Goal: Task Accomplishment & Management: Complete application form

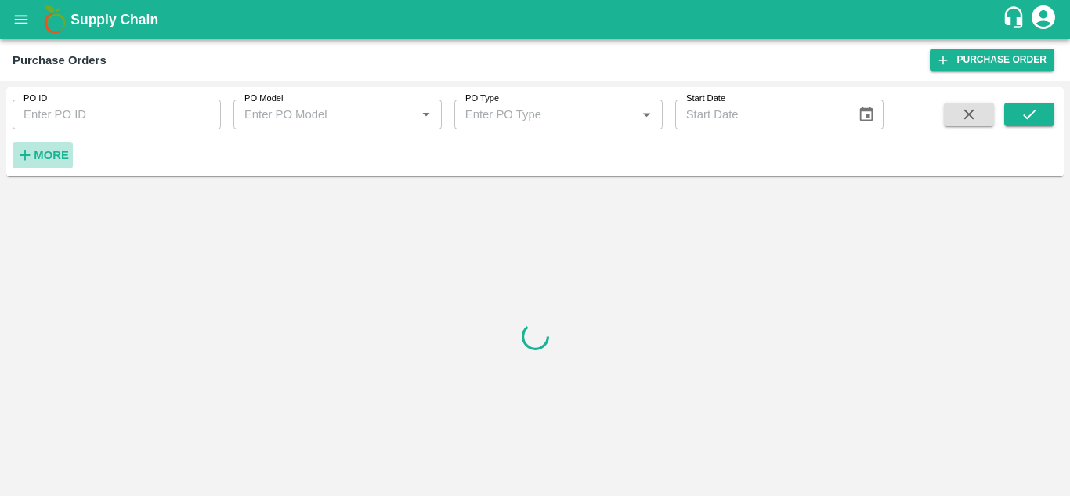
click at [45, 156] on strong "More" at bounding box center [51, 155] width 35 height 13
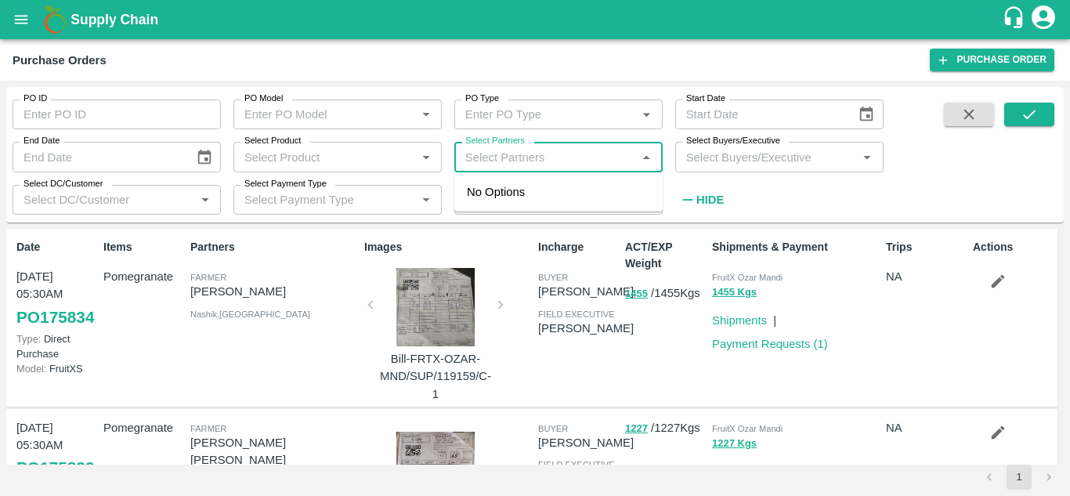
click at [498, 154] on input "Select Partners" at bounding box center [545, 157] width 173 height 20
paste input "[PERSON_NAME] ZUMBARLAL [PERSON_NAME]"
type input "[PERSON_NAME] ZUMBARLAL [PERSON_NAME]"
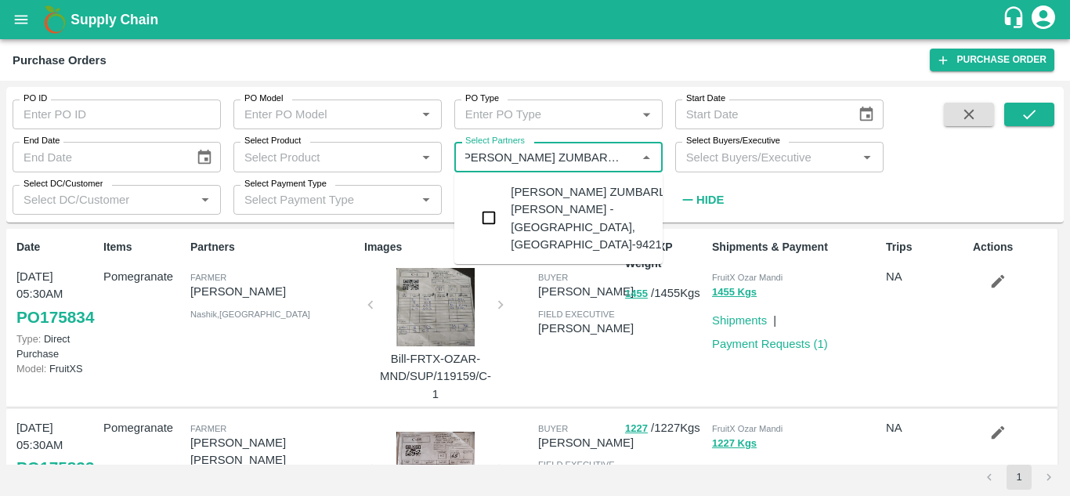
click at [487, 209] on input "checkbox" at bounding box center [488, 217] width 31 height 31
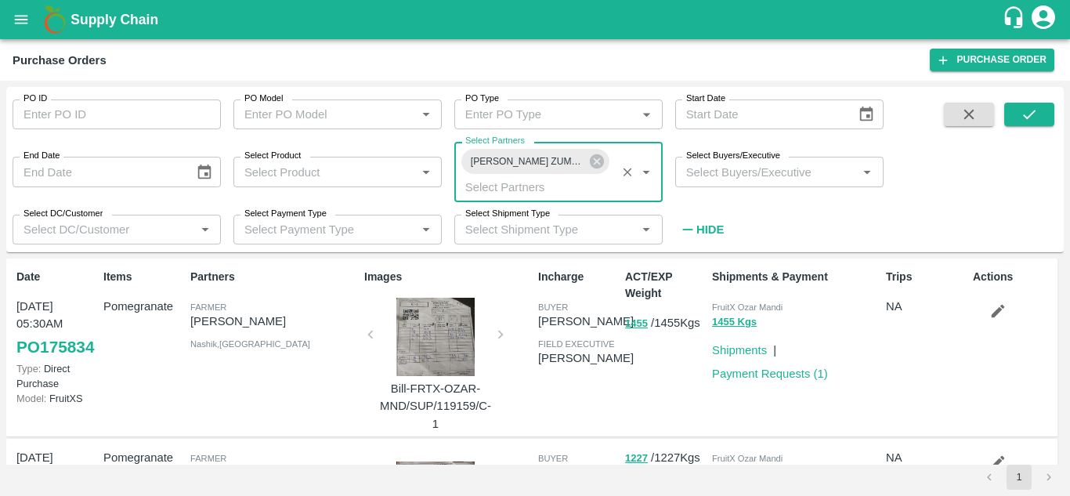
scroll to position [0, 0]
click at [1033, 111] on icon "submit" at bounding box center [1029, 114] width 17 height 17
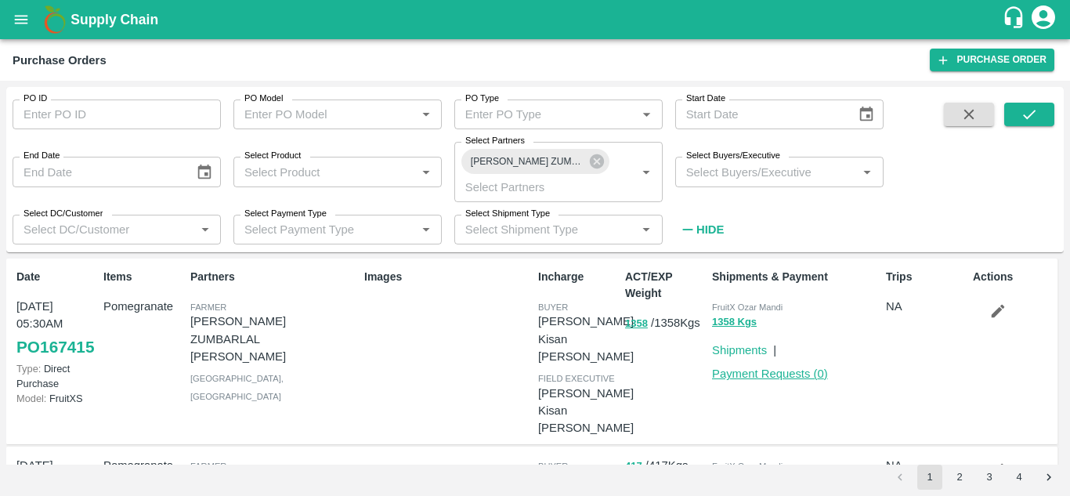
click at [752, 376] on link "Payment Requests ( 0 )" at bounding box center [770, 373] width 116 height 13
click at [778, 375] on link "Payment Requests ( 0 )" at bounding box center [770, 373] width 116 height 13
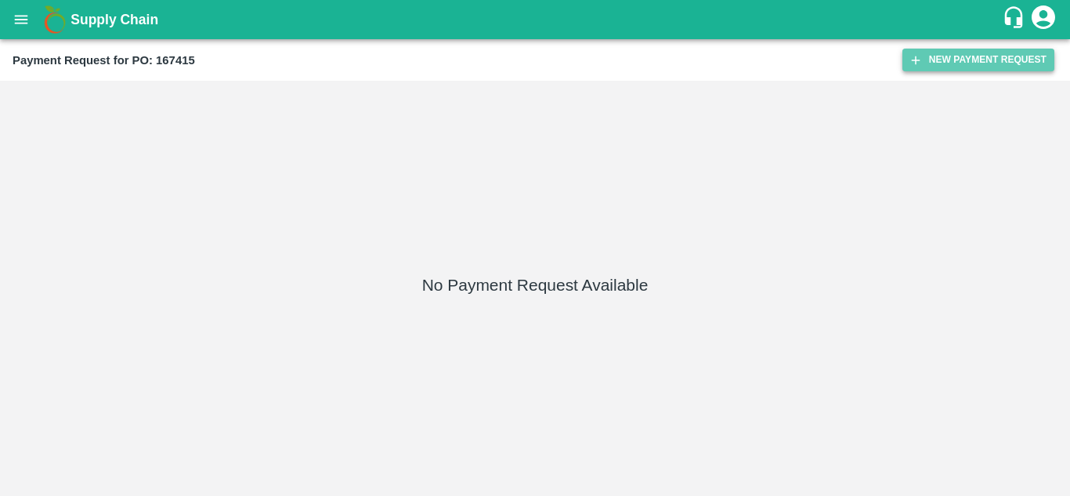
click at [979, 61] on button "New Payment Request" at bounding box center [979, 60] width 152 height 23
click at [948, 66] on button "New Payment Request" at bounding box center [979, 60] width 152 height 23
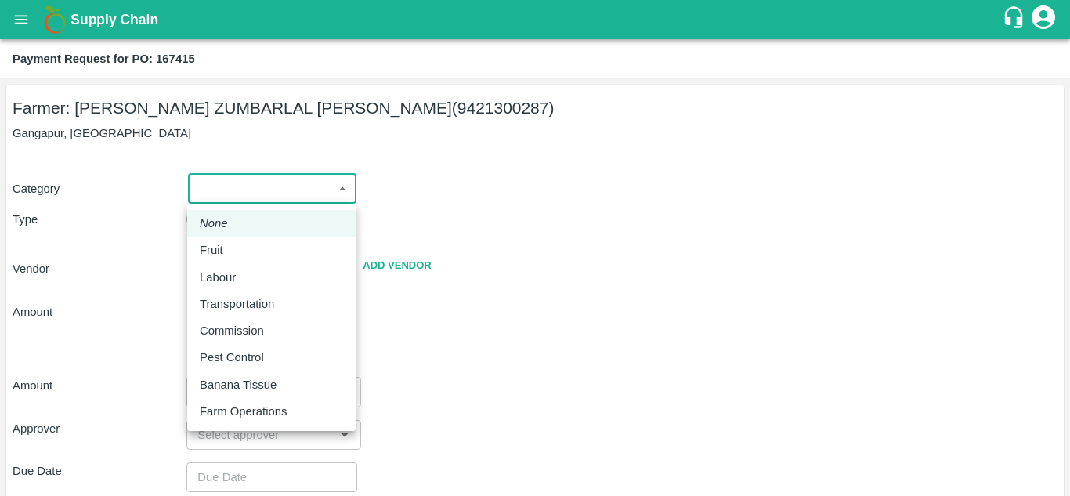
click at [329, 190] on body "Supply Chain Payment Request for PO: 167415 Farmer: SHARAD ZUMBARLAL GANDHI (94…" at bounding box center [535, 248] width 1070 height 496
click at [238, 246] on div "Fruit" at bounding box center [271, 249] width 143 height 17
type input "1"
type input "SHARAD ZUMBARLAL GANDHI - 9421300287(Farmer)"
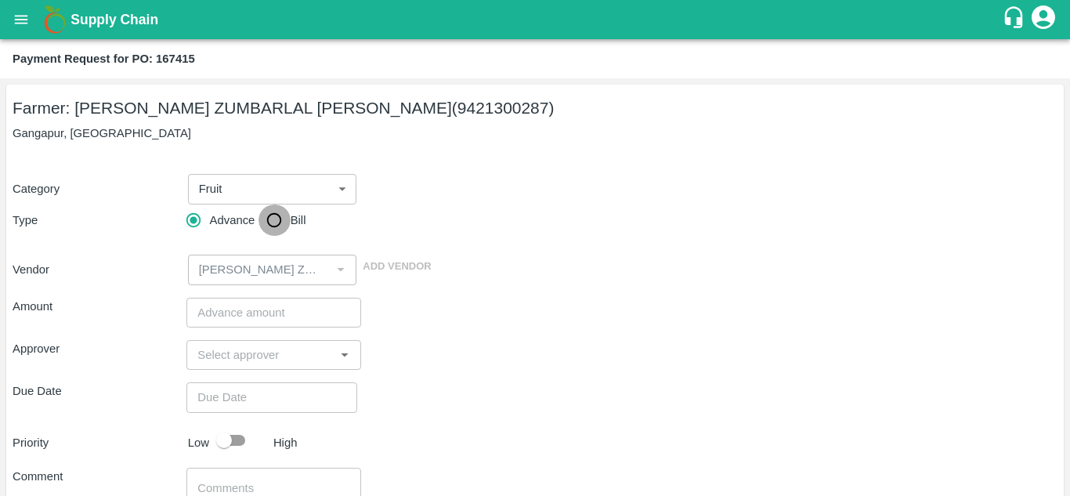
click at [275, 225] on input "Bill" at bounding box center [274, 219] width 31 height 31
radio input "true"
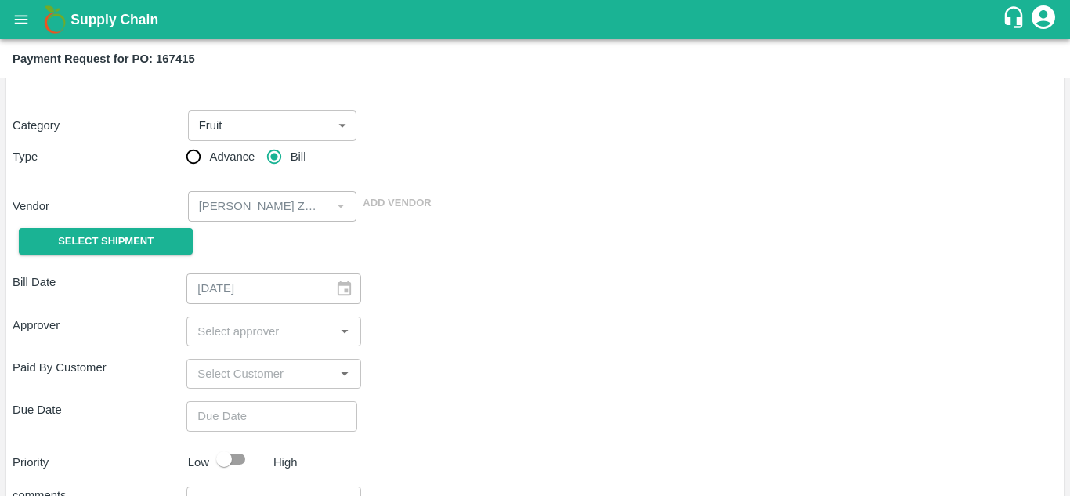
scroll to position [64, 0]
click at [171, 241] on button "Select Shipment" at bounding box center [106, 240] width 174 height 27
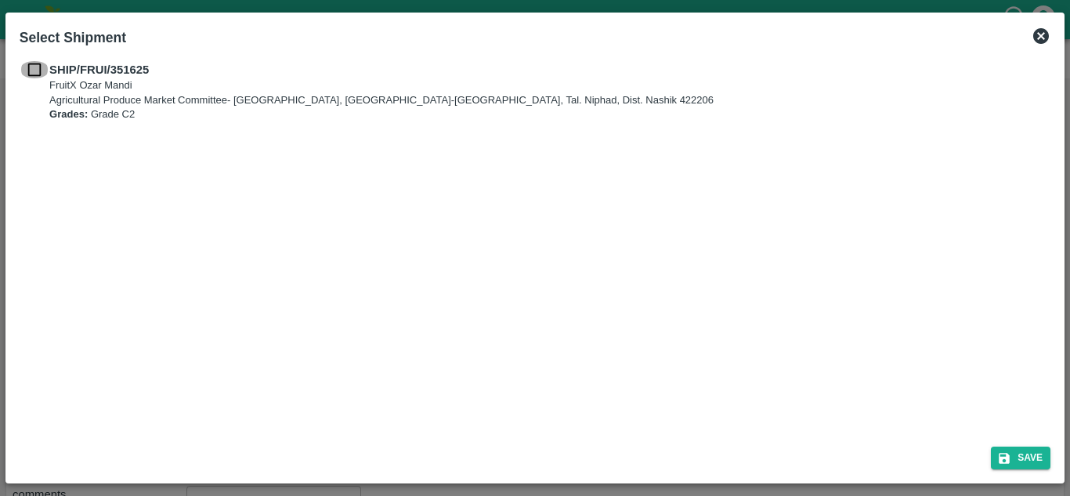
click at [37, 67] on input "checkbox" at bounding box center [35, 69] width 30 height 17
checkbox input "true"
click at [1017, 459] on button "Save" at bounding box center [1021, 458] width 60 height 23
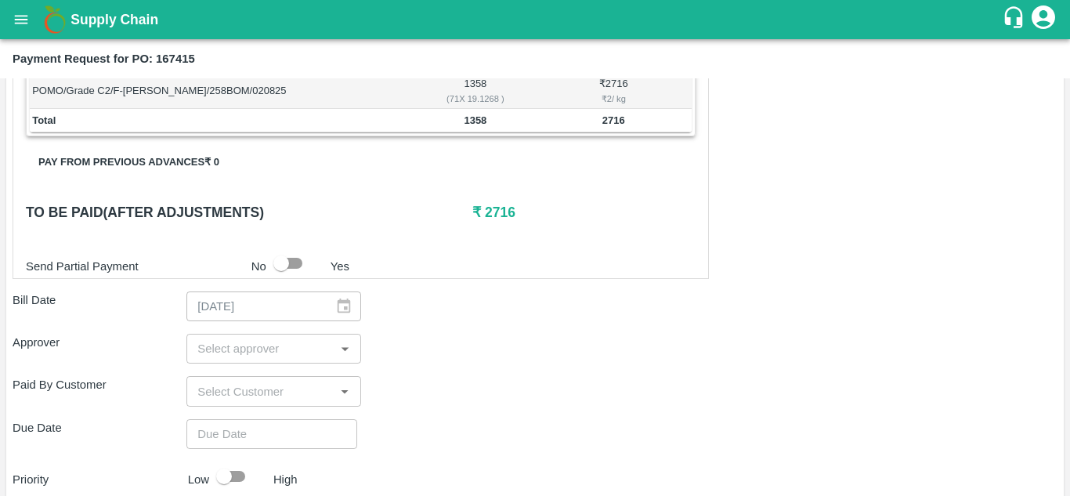
scroll to position [302, 0]
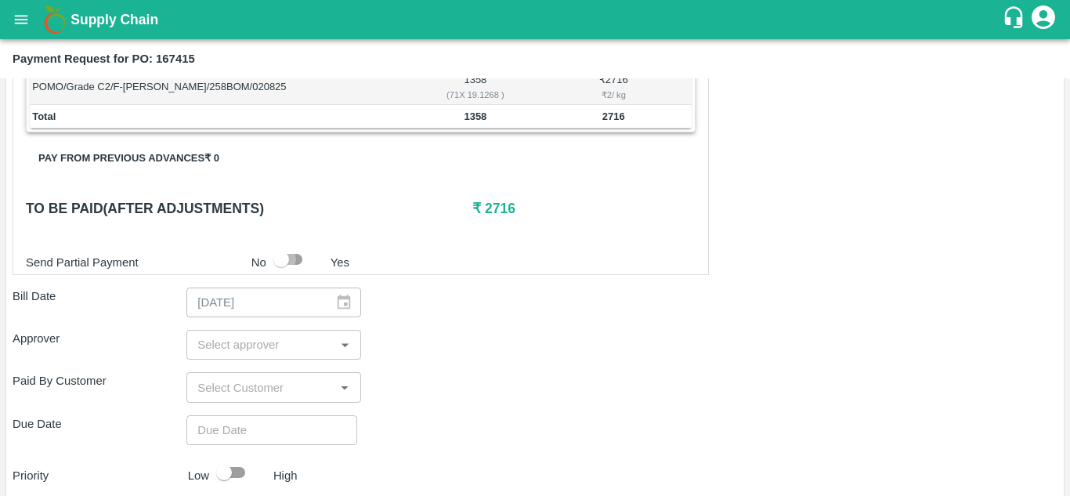
click at [291, 254] on input "checkbox" at bounding box center [281, 259] width 89 height 30
checkbox input "true"
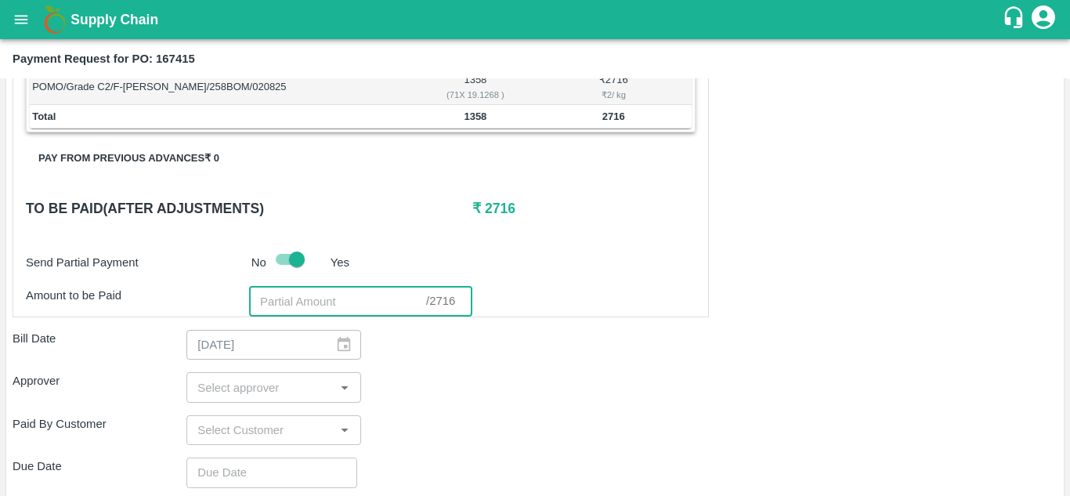
click at [359, 304] on input "number" at bounding box center [337, 302] width 177 height 30
type input "112.8"
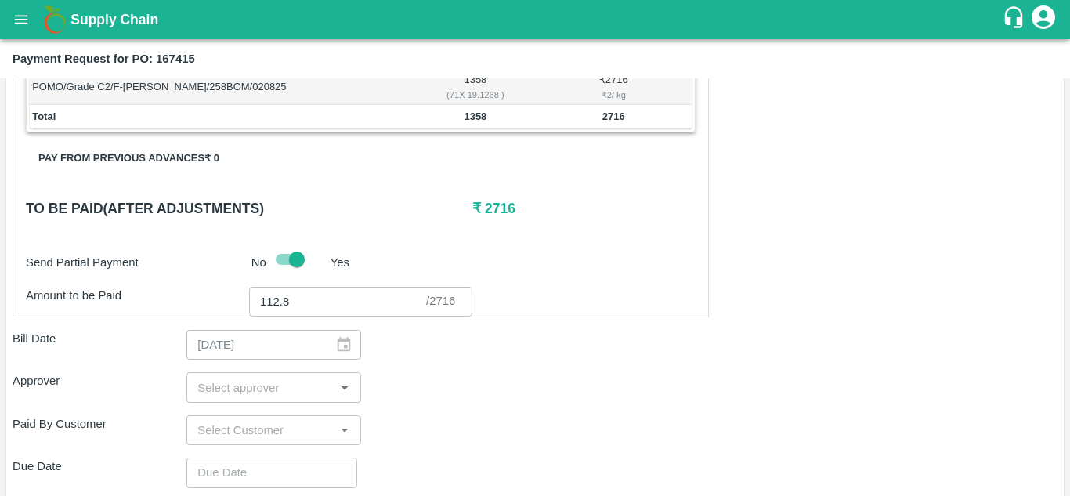
click at [342, 344] on div "02/08/2025 ​" at bounding box center [273, 345] width 174 height 30
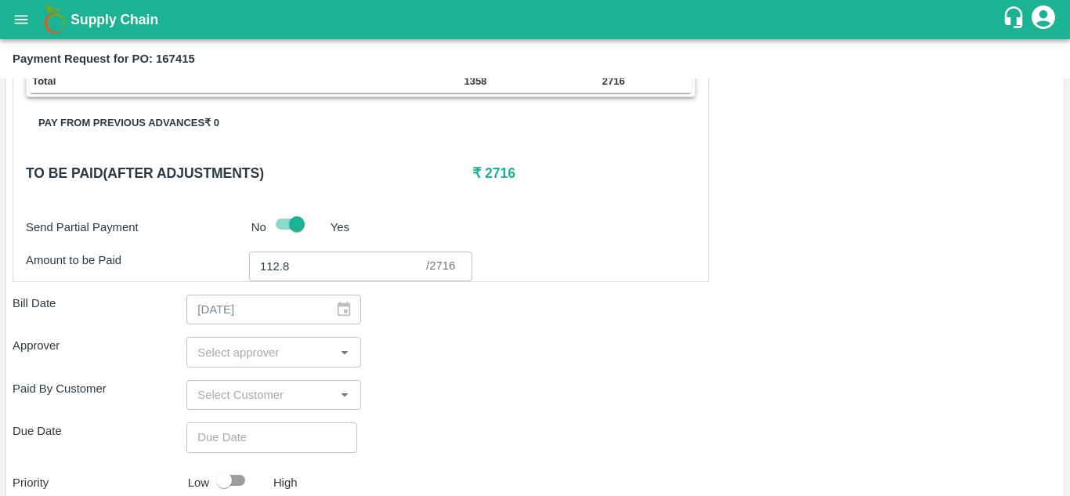
scroll to position [338, 0]
click at [342, 351] on icon "Open" at bounding box center [345, 352] width 7 height 4
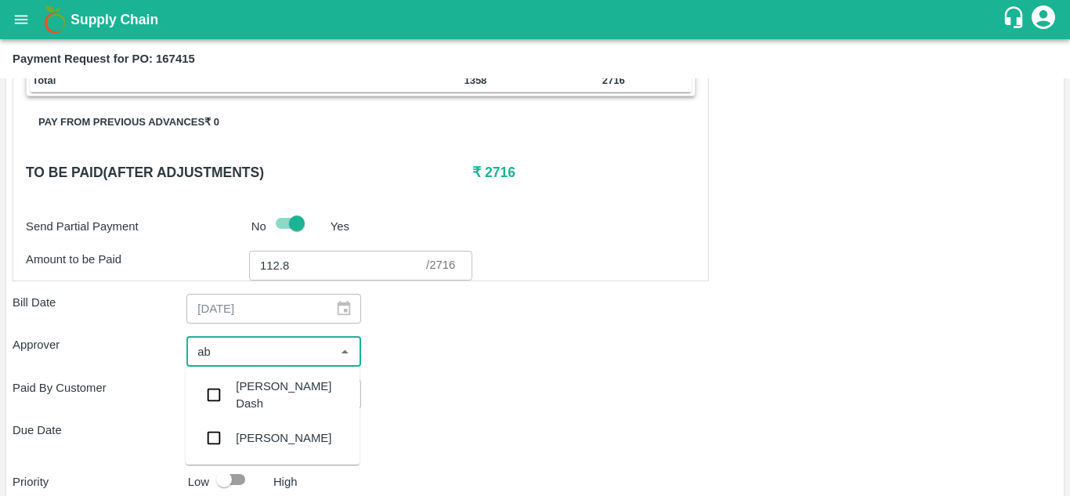
type input "abh"
click at [212, 393] on input "checkbox" at bounding box center [213, 393] width 31 height 31
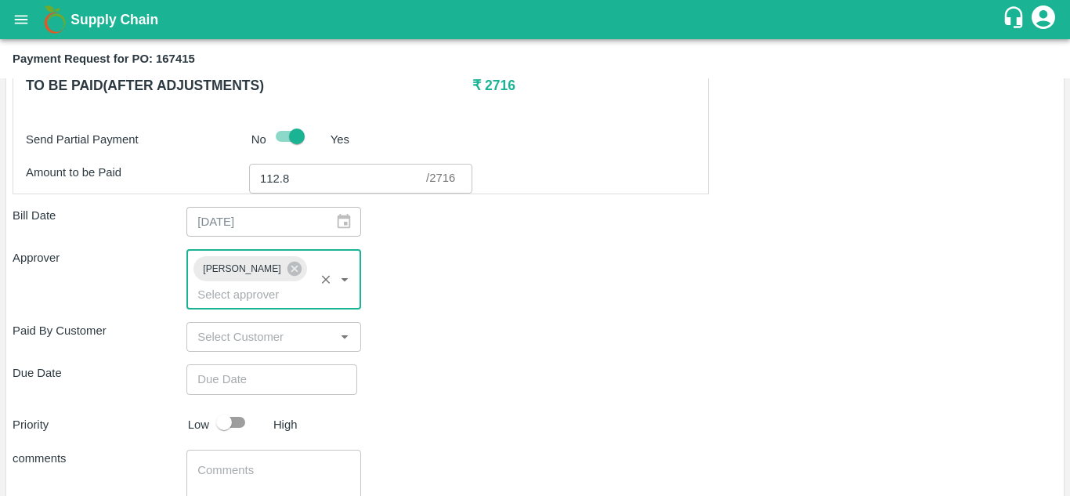
scroll to position [426, 0]
click at [339, 342] on icon "Open" at bounding box center [344, 336] width 17 height 17
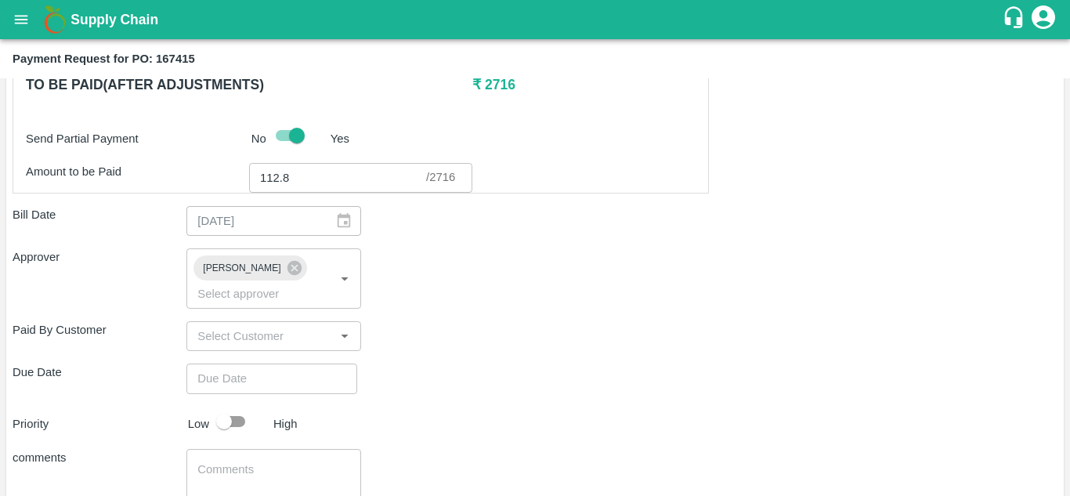
click at [418, 374] on div "Due Date ​" at bounding box center [535, 379] width 1045 height 30
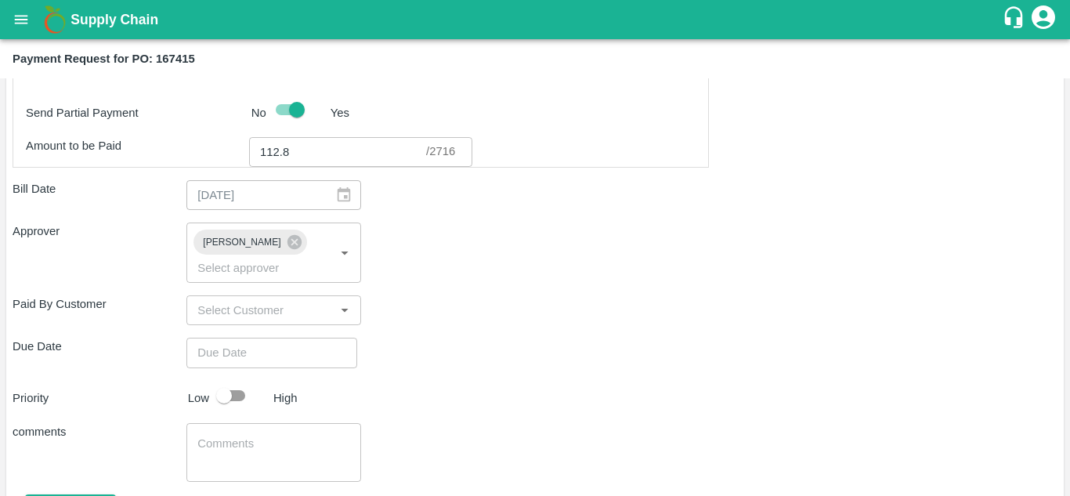
type input "DD/MM/YYYY hh:mm aa"
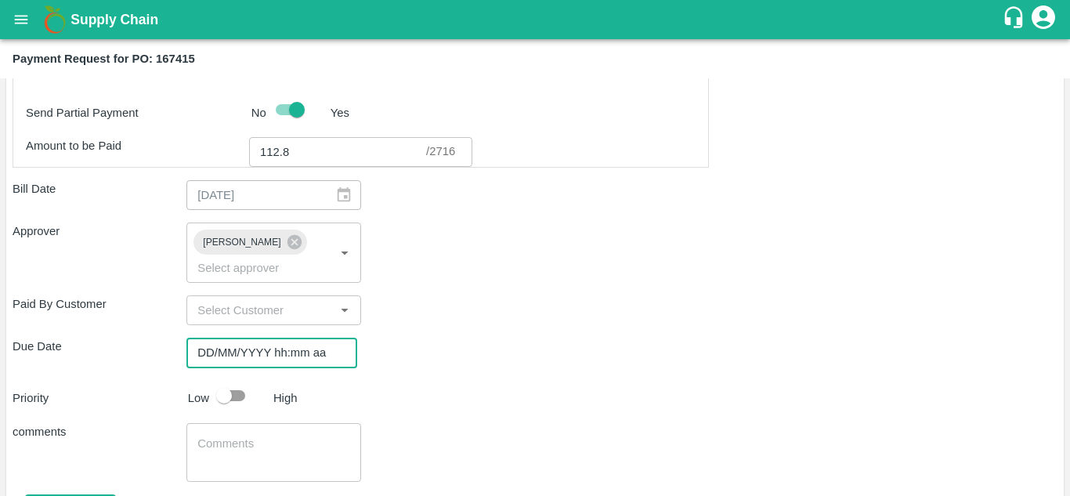
click at [299, 346] on input "DD/MM/YYYY hh:mm aa" at bounding box center [266, 353] width 160 height 30
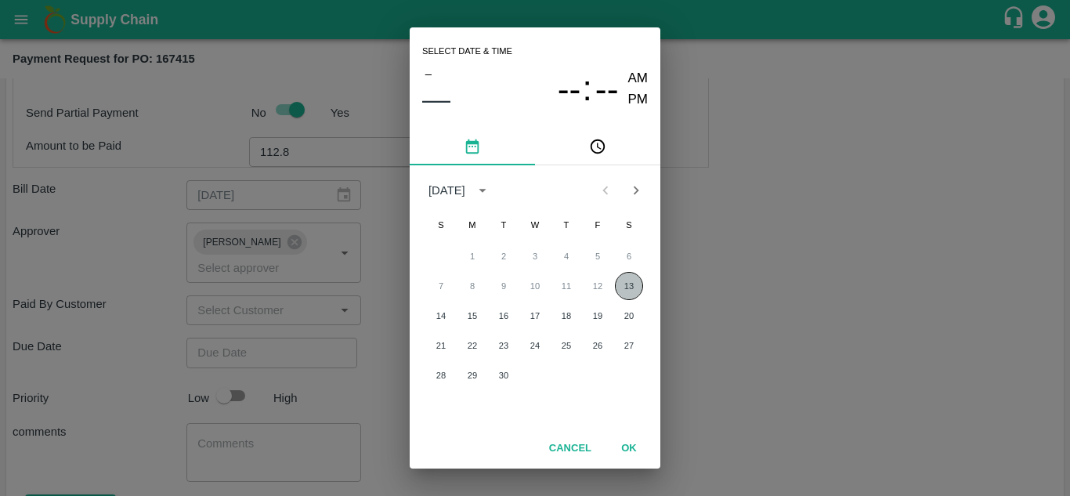
click at [630, 286] on button "13" at bounding box center [629, 286] width 28 height 28
type input "13/09/2025 12:00 AM"
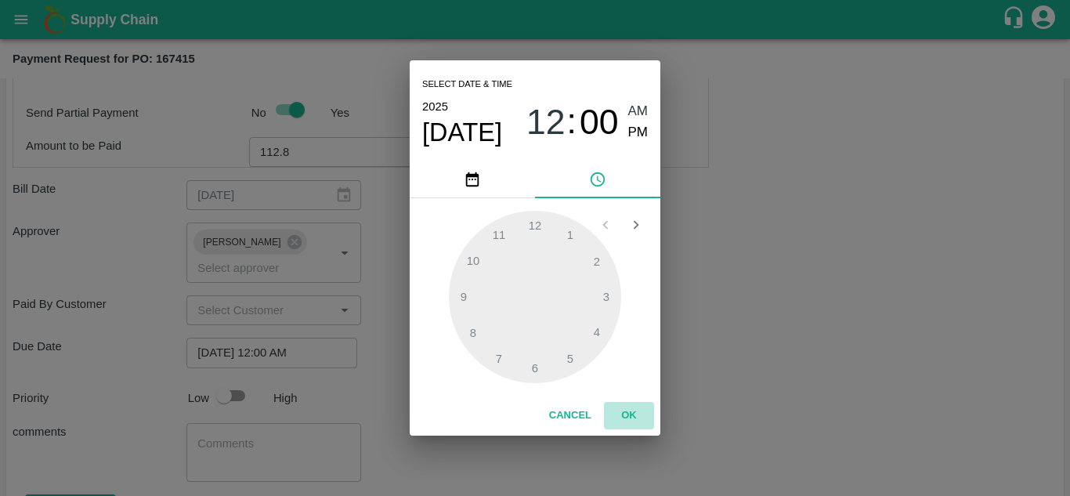
click at [632, 414] on button "OK" at bounding box center [629, 415] width 50 height 27
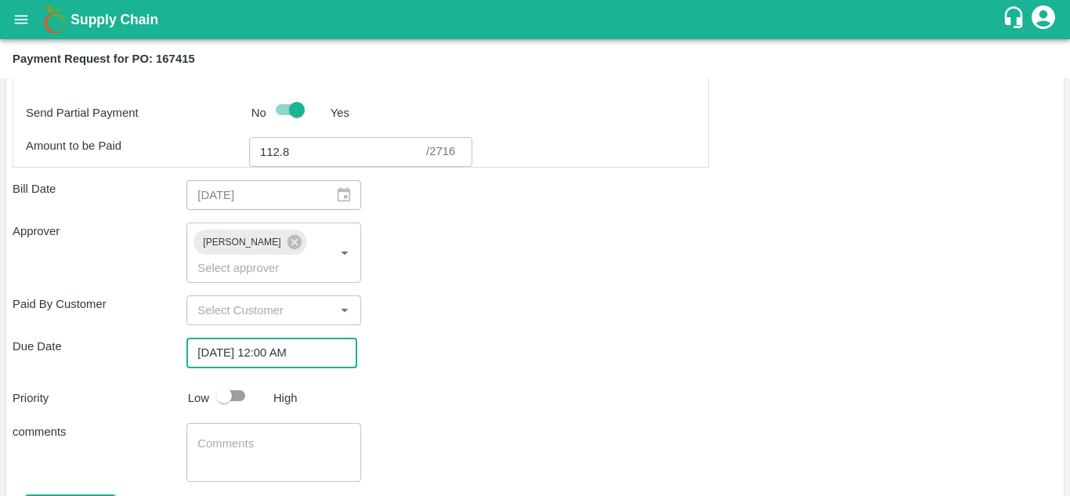
click at [231, 405] on input "checkbox" at bounding box center [223, 396] width 89 height 30
checkbox input "true"
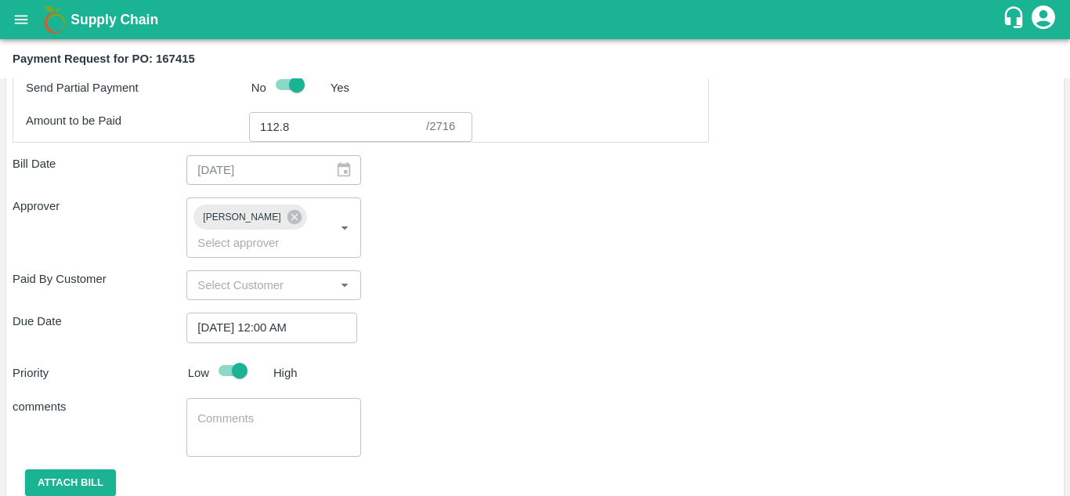
scroll to position [536, 0]
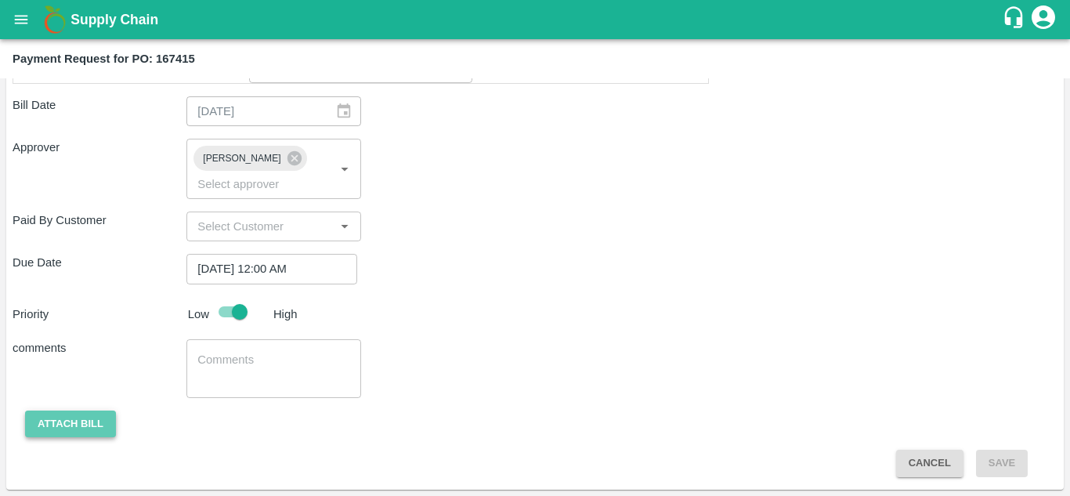
click at [94, 423] on button "Attach bill" at bounding box center [70, 424] width 91 height 27
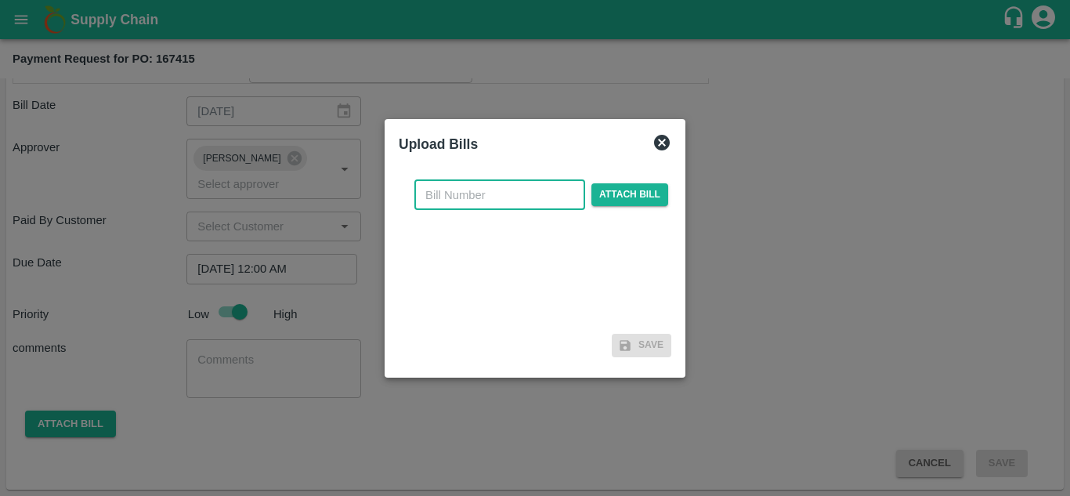
click at [550, 190] on input "text" at bounding box center [499, 195] width 171 height 30
type input "C-98"
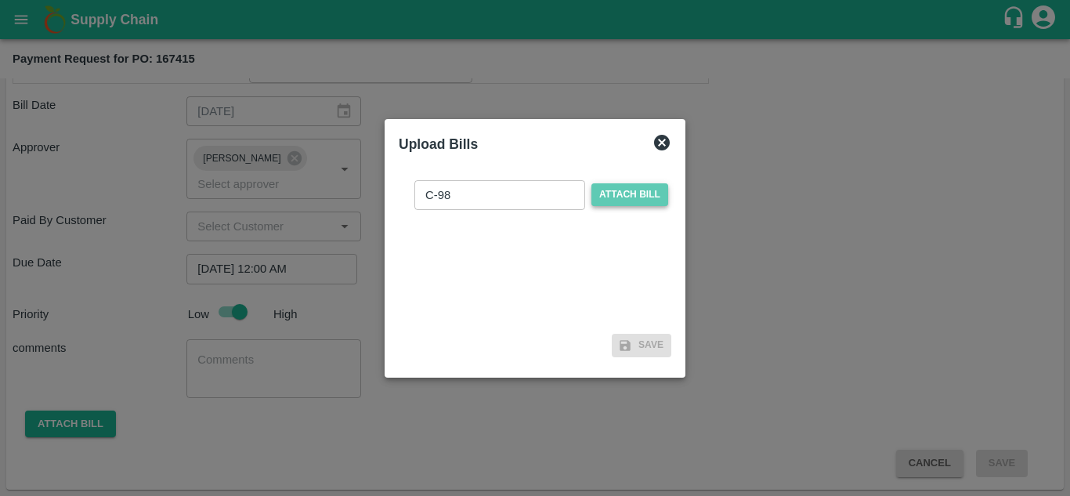
click at [630, 191] on span "Attach bill" at bounding box center [630, 194] width 77 height 23
click at [0, 0] on input "Attach bill" at bounding box center [0, 0] width 0 height 0
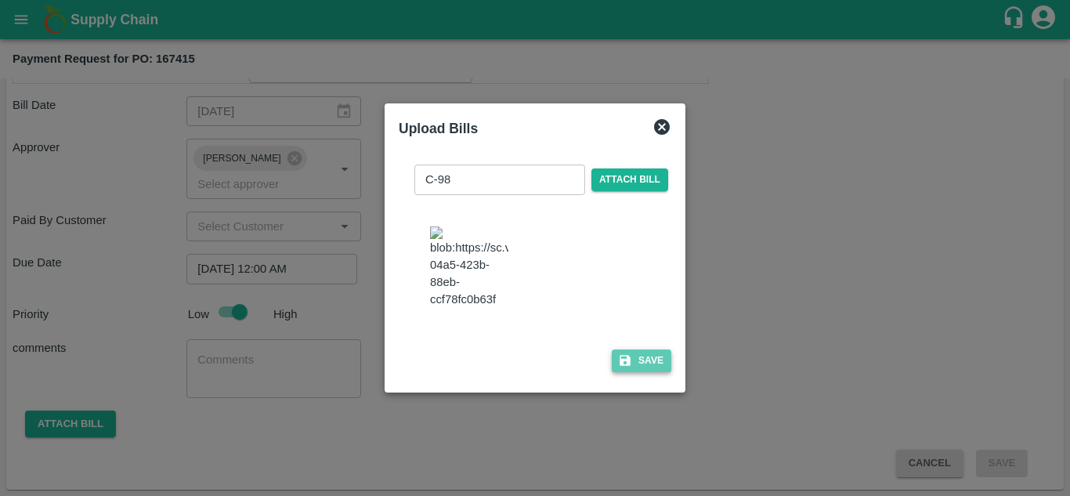
click at [649, 372] on button "Save" at bounding box center [642, 360] width 60 height 23
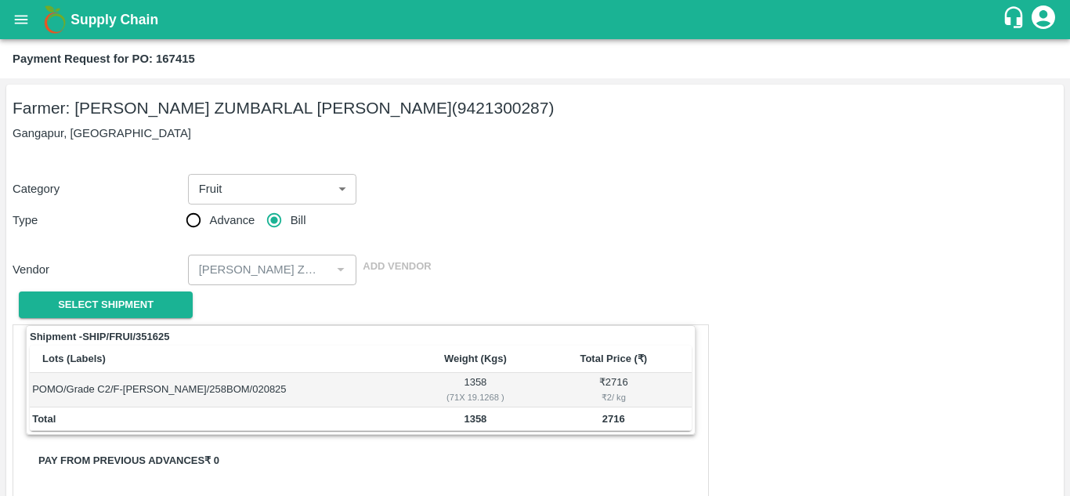
scroll to position [640, 0]
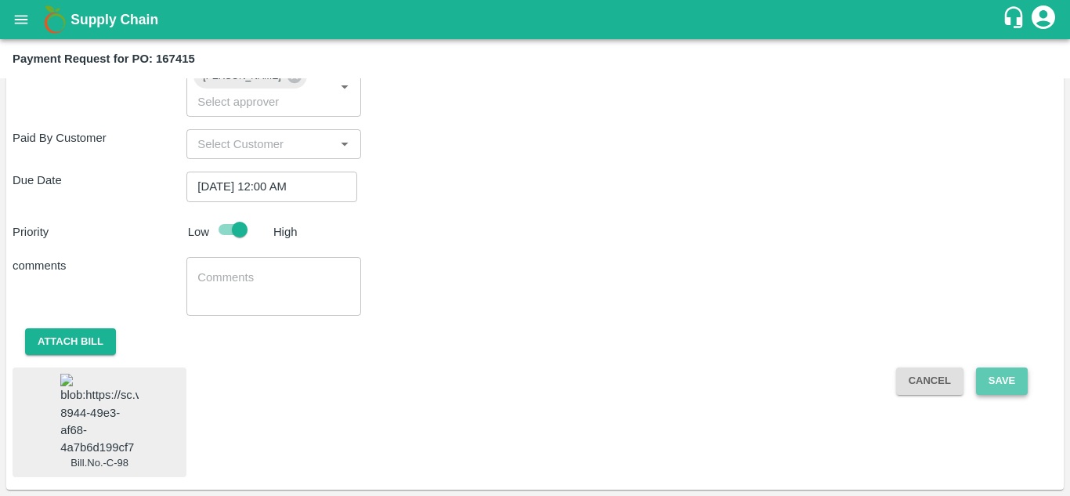
click at [986, 367] on button "Save" at bounding box center [1002, 380] width 52 height 27
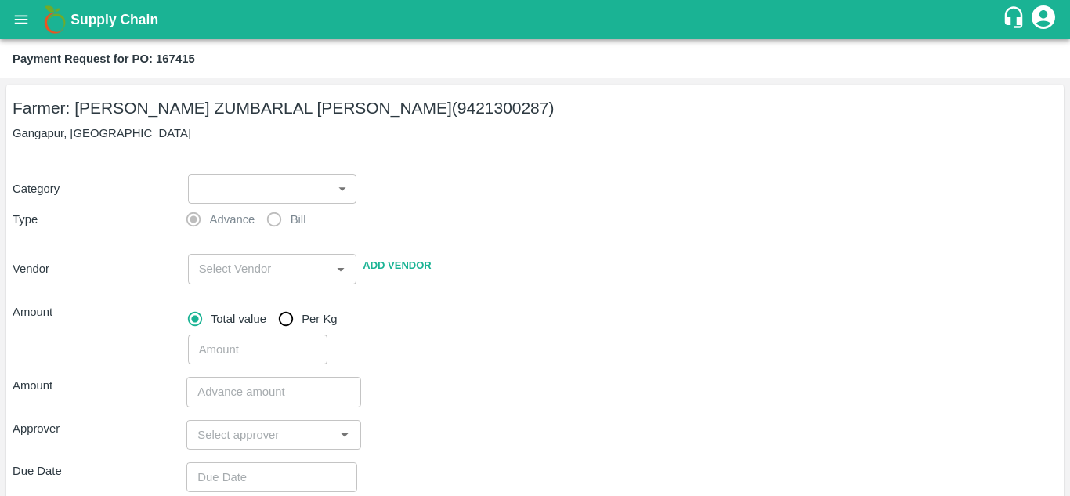
click at [23, 20] on icon "open drawer" at bounding box center [21, 19] width 13 height 9
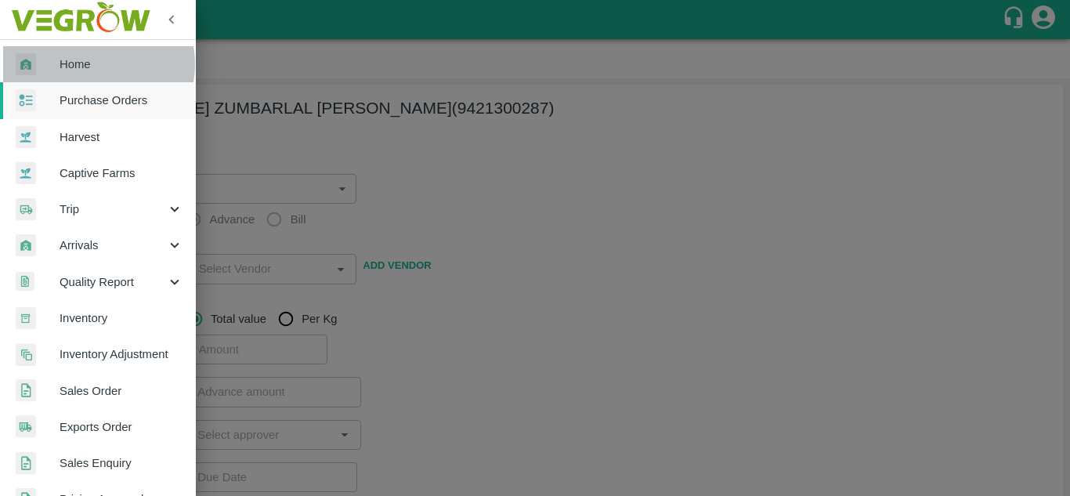
click at [87, 64] on span "Home" at bounding box center [122, 64] width 124 height 17
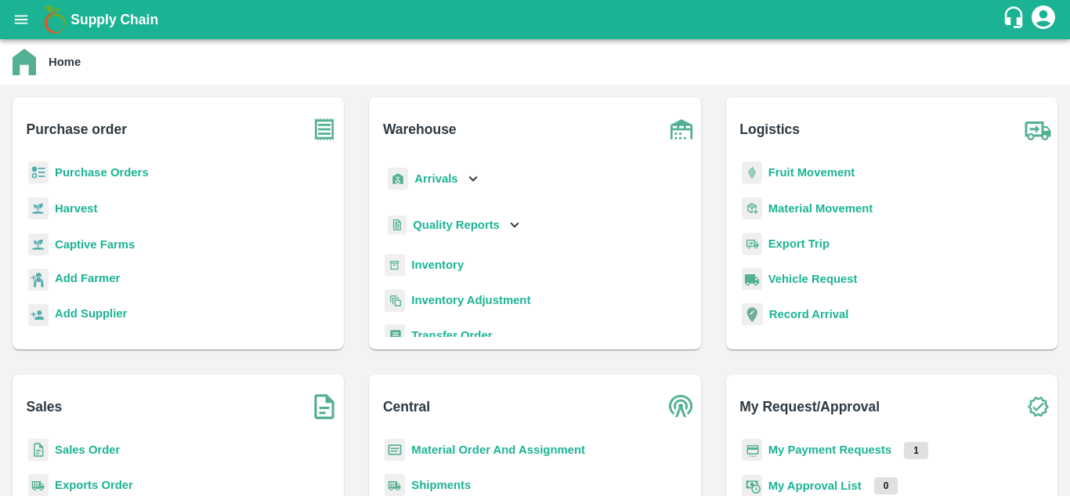
click at [96, 167] on b "Purchase Orders" at bounding box center [102, 172] width 94 height 13
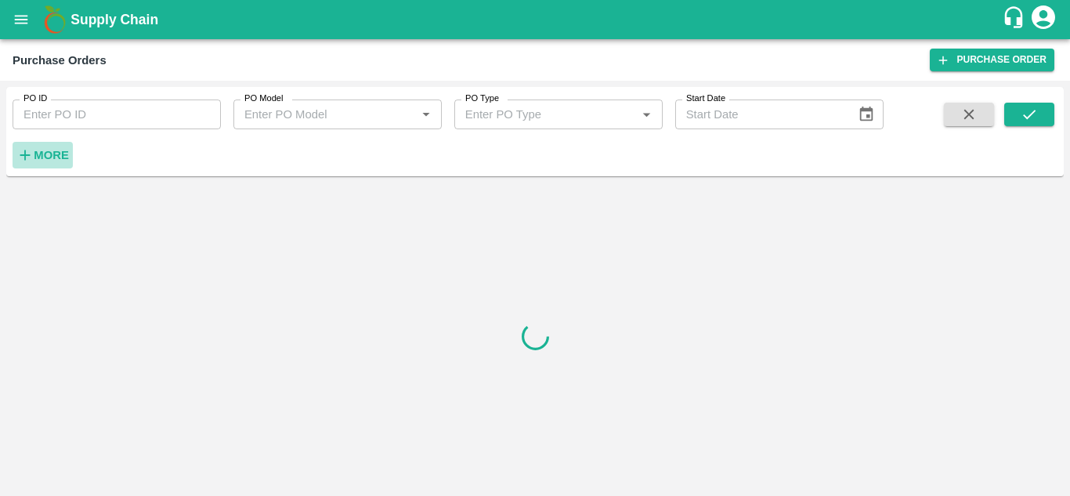
click at [65, 157] on strong "More" at bounding box center [51, 155] width 35 height 13
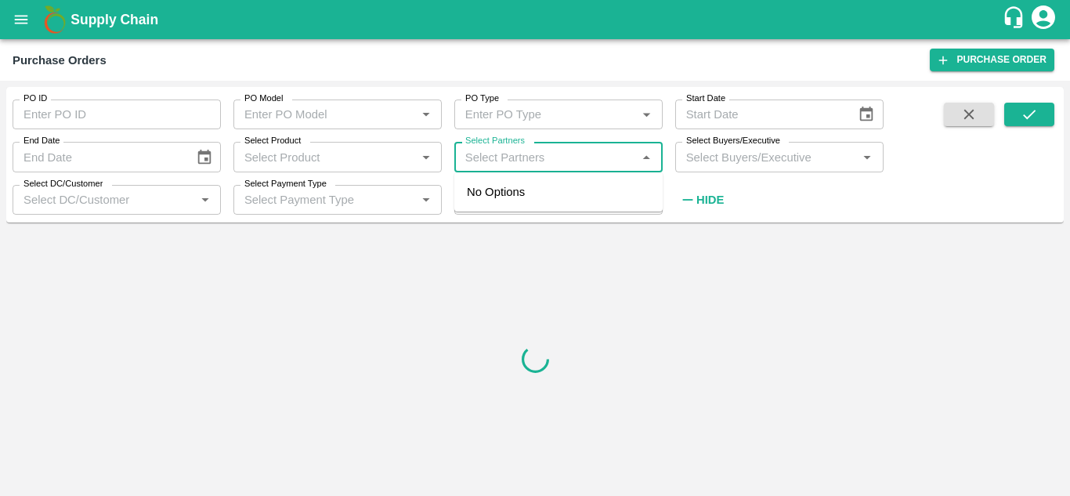
click at [533, 157] on input "Select Partners" at bounding box center [545, 157] width 173 height 20
paste input "[PERSON_NAME] ZUMBARLAL [PERSON_NAME]"
type input "[PERSON_NAME] ZUMBARLAL [PERSON_NAME]"
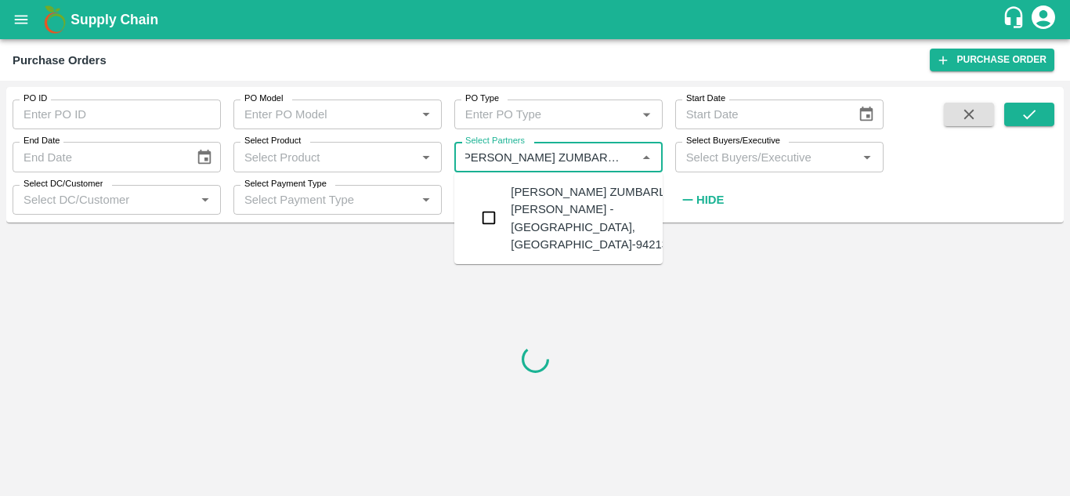
click at [496, 203] on input "checkbox" at bounding box center [488, 217] width 31 height 31
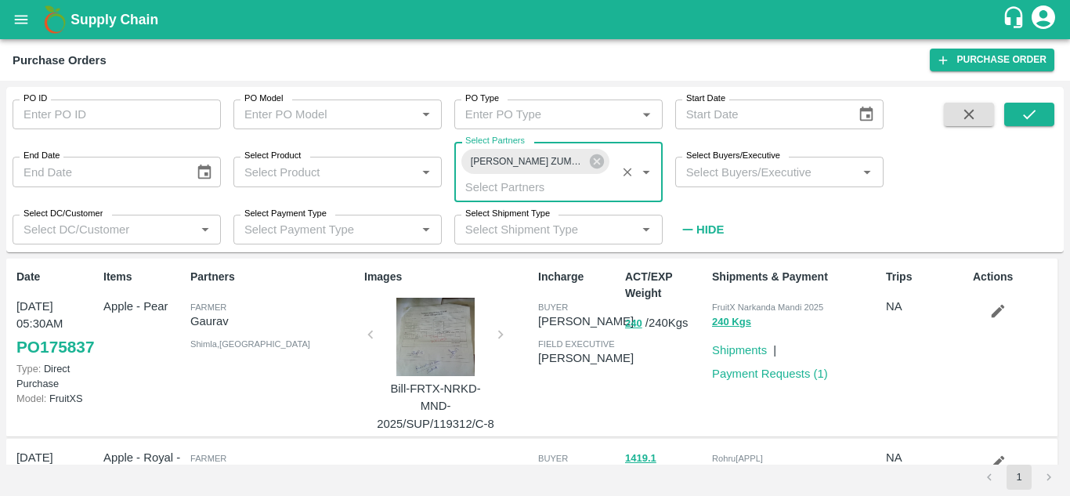
scroll to position [0, 0]
click at [1026, 110] on icon "submit" at bounding box center [1029, 114] width 17 height 17
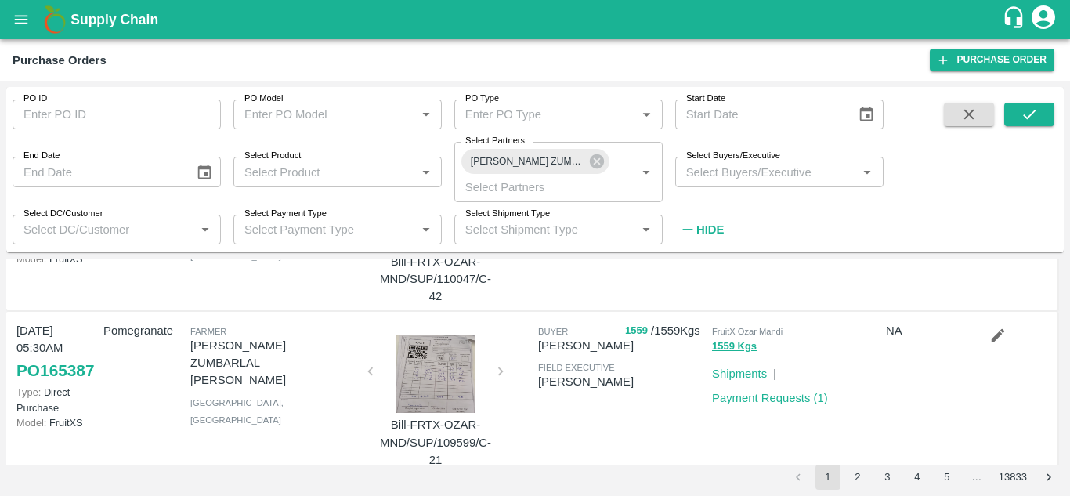
scroll to position [1460, 0]
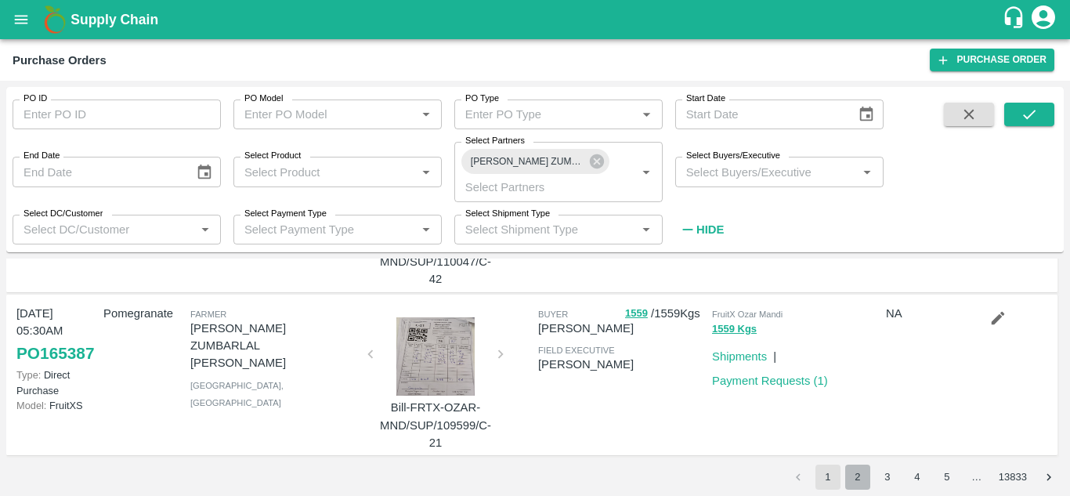
click at [860, 477] on button "2" at bounding box center [857, 477] width 25 height 25
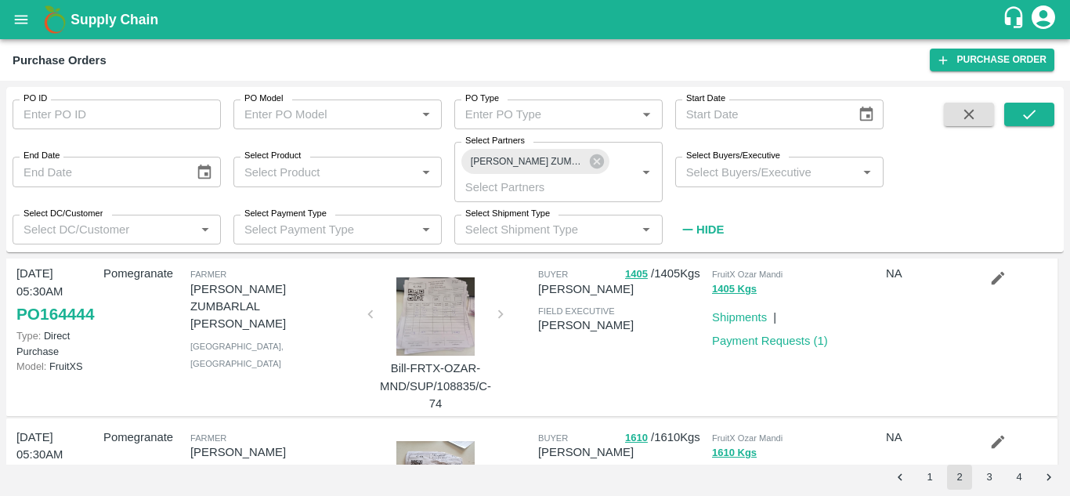
scroll to position [0, 0]
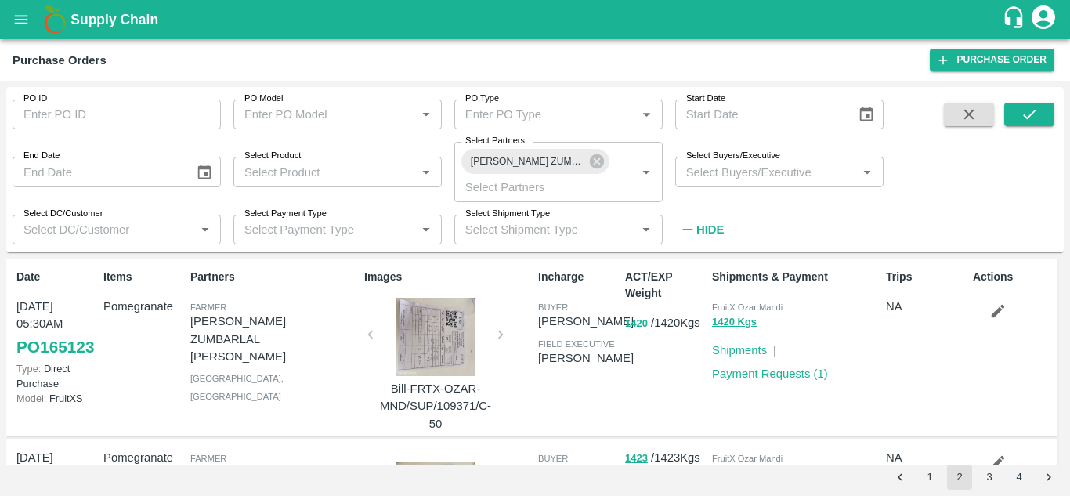
click at [922, 476] on button "1" at bounding box center [929, 477] width 25 height 25
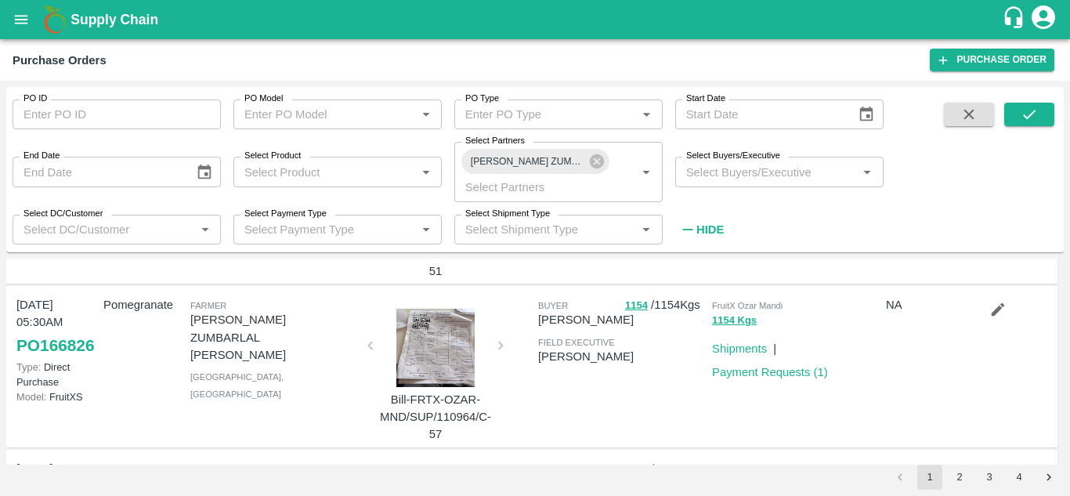
scroll to position [324, 0]
click at [772, 369] on link "Payment Requests ( 1 )" at bounding box center [770, 373] width 116 height 13
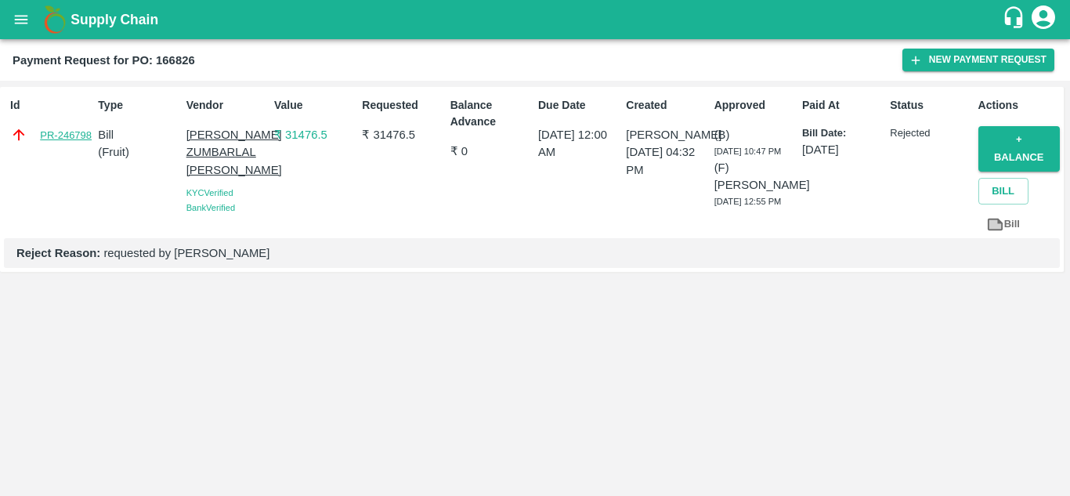
click at [65, 130] on link "PR-246798" at bounding box center [66, 136] width 52 height 16
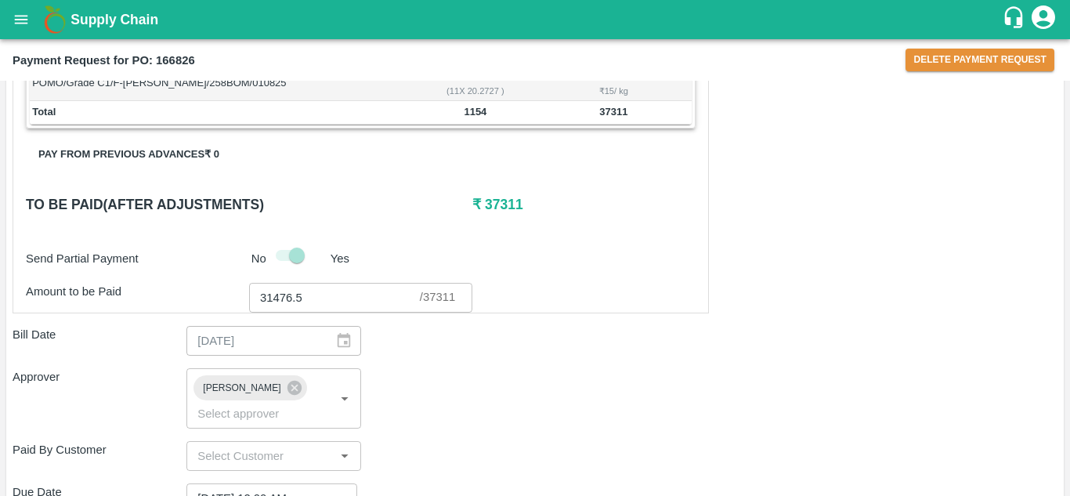
scroll to position [796, 0]
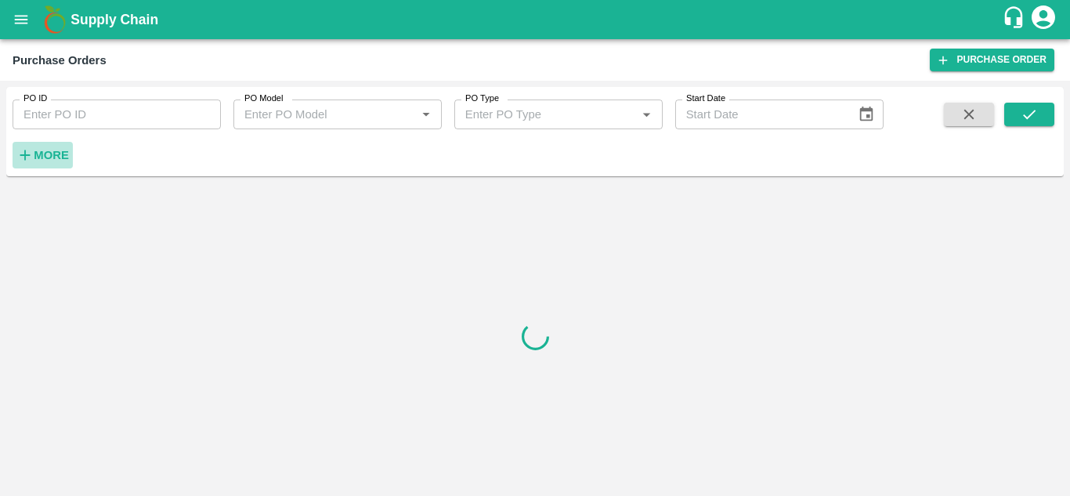
click at [43, 155] on strong "More" at bounding box center [51, 155] width 35 height 13
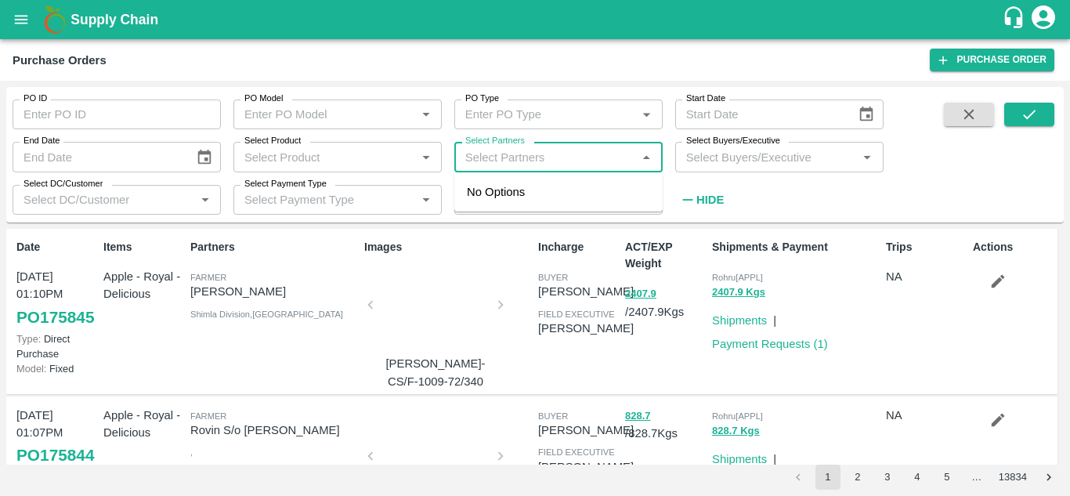
click at [489, 154] on input "Select Partners" at bounding box center [545, 157] width 173 height 20
paste input "9421300287"
type input "9421300287"
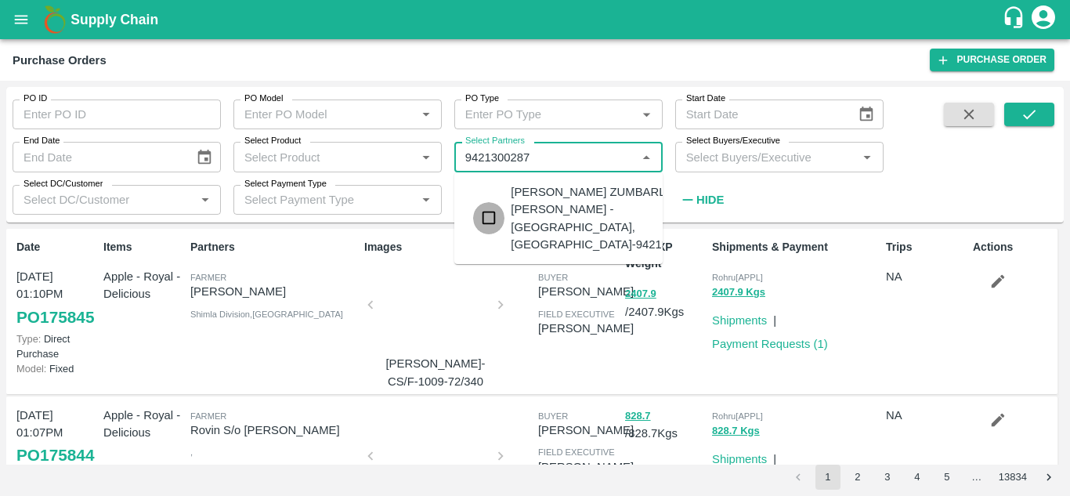
click at [492, 207] on input "checkbox" at bounding box center [488, 217] width 31 height 31
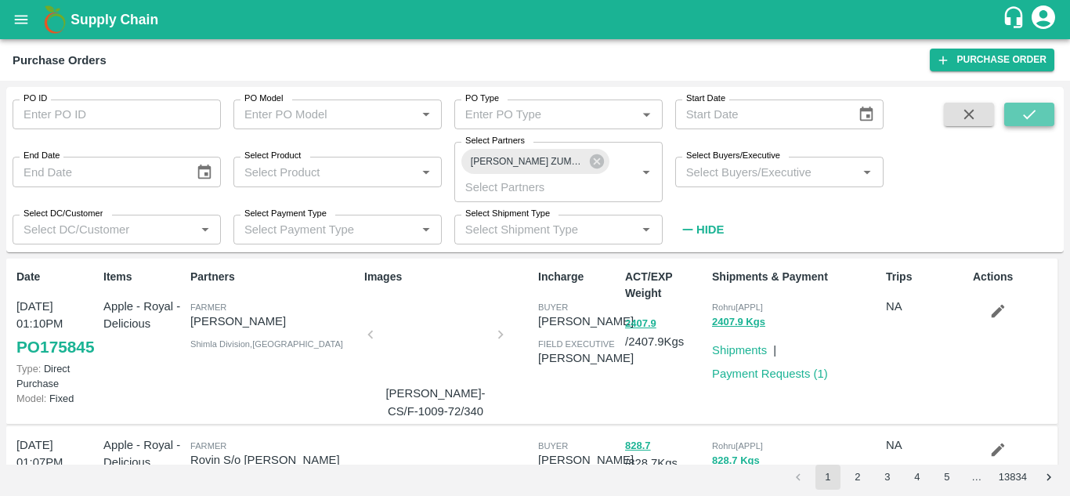
click at [1022, 111] on icon "submit" at bounding box center [1029, 114] width 17 height 17
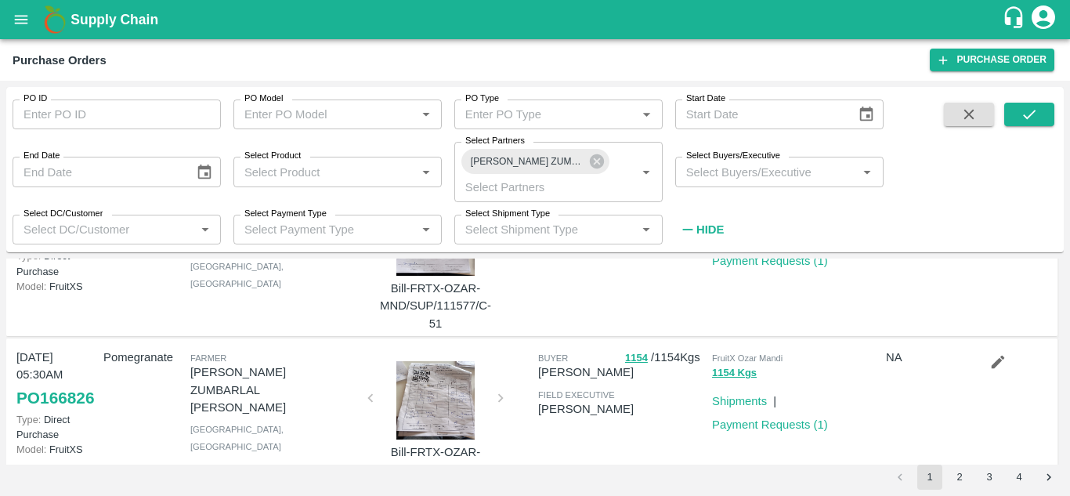
scroll to position [281, 0]
